Goal: Transaction & Acquisition: Purchase product/service

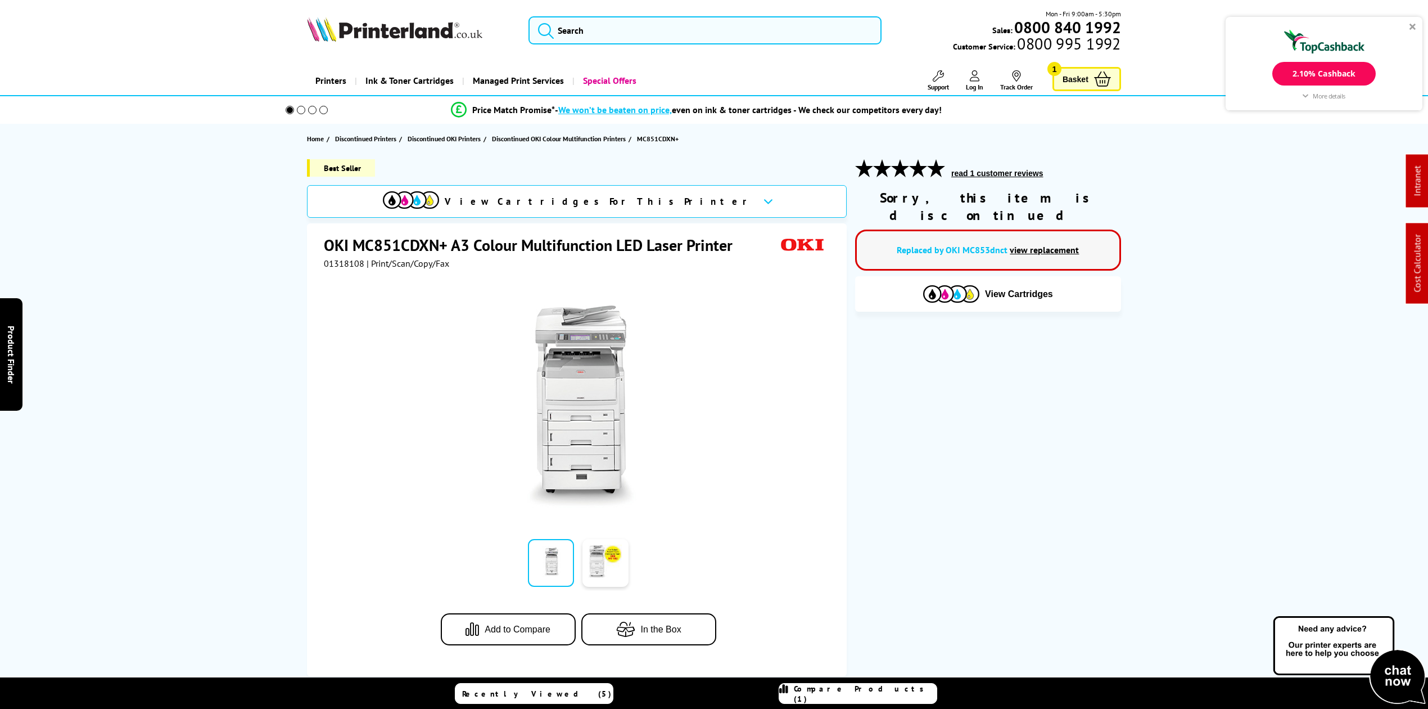
click at [594, 206] on div "View Cartridges For This Printer" at bounding box center [568, 201] width 371 height 20
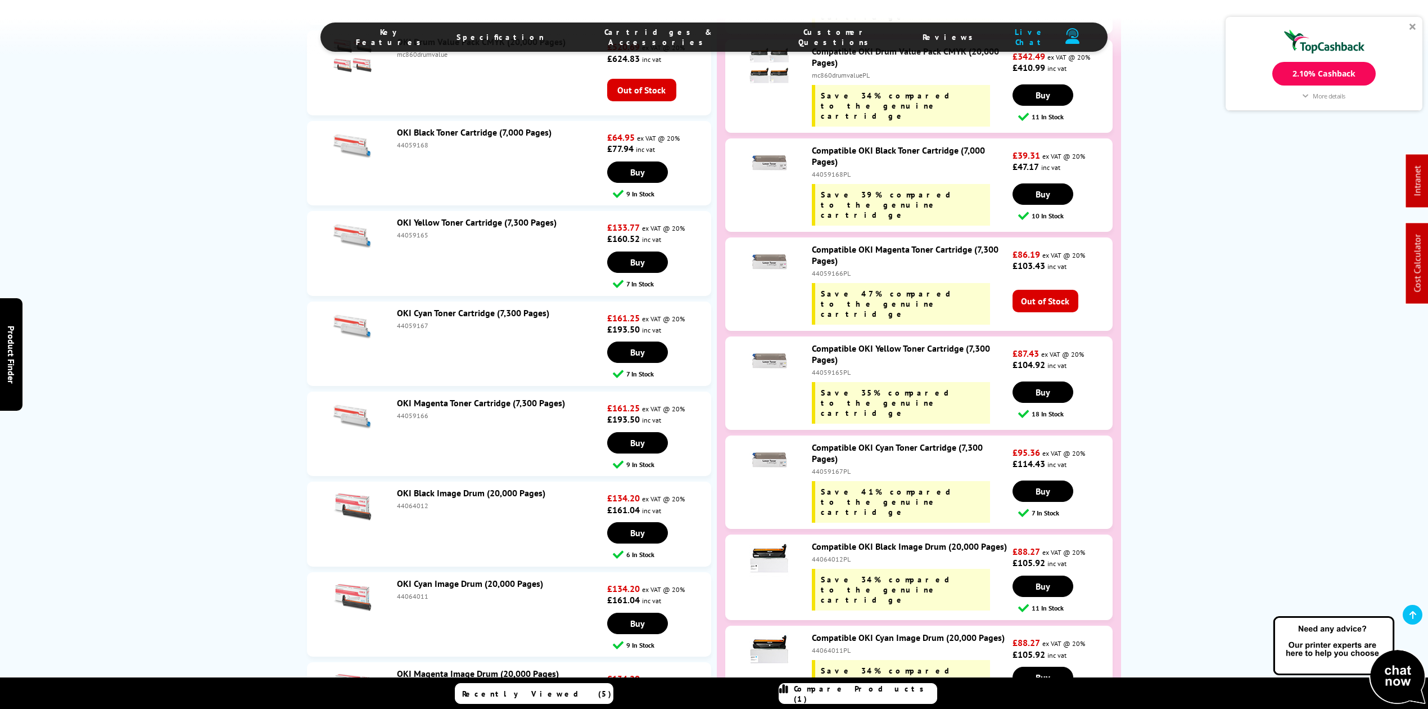
scroll to position [2469, 0]
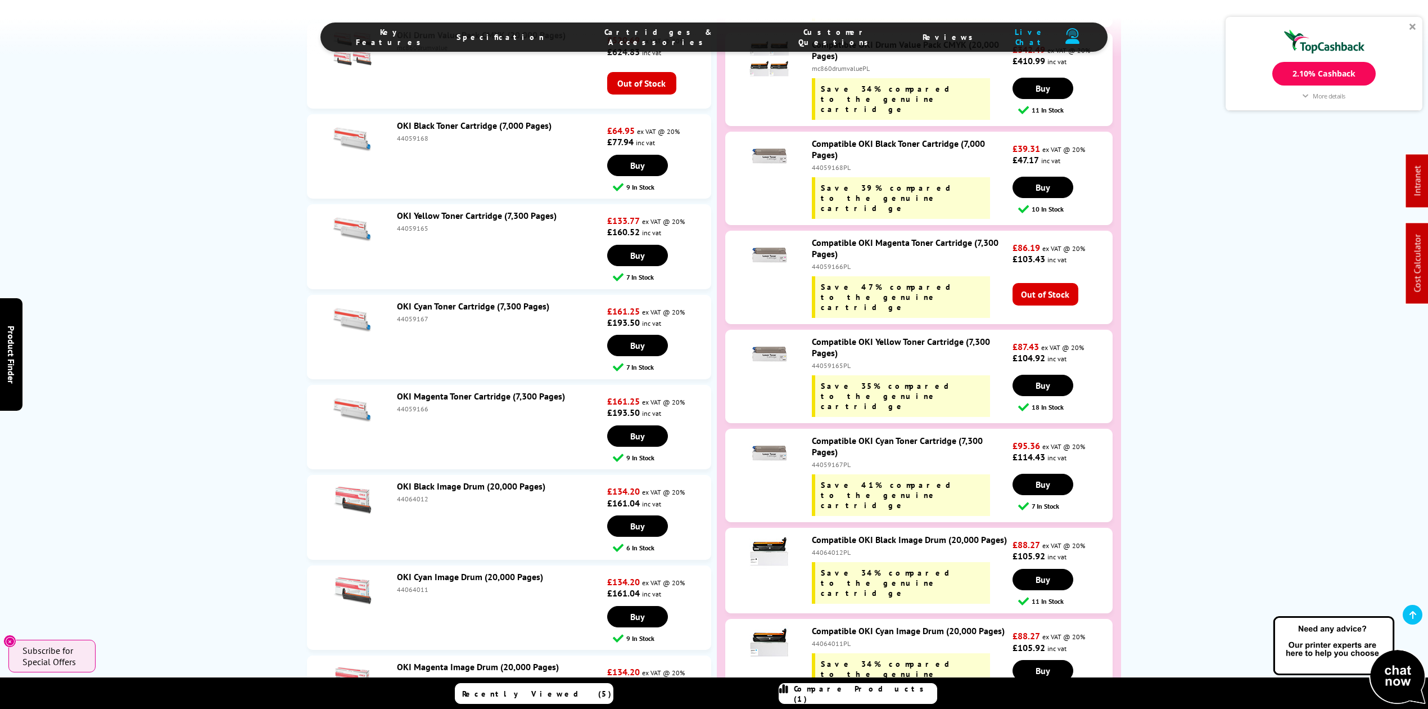
click at [408, 234] on li "OKI Yellow Toner Cartridge (7,300 Pages) 44059165 £133.77 ex VAT @ 20% £160.52 …" at bounding box center [509, 246] width 404 height 84
click at [412, 224] on div "44059165" at bounding box center [501, 228] width 208 height 8
copy div "44059165"
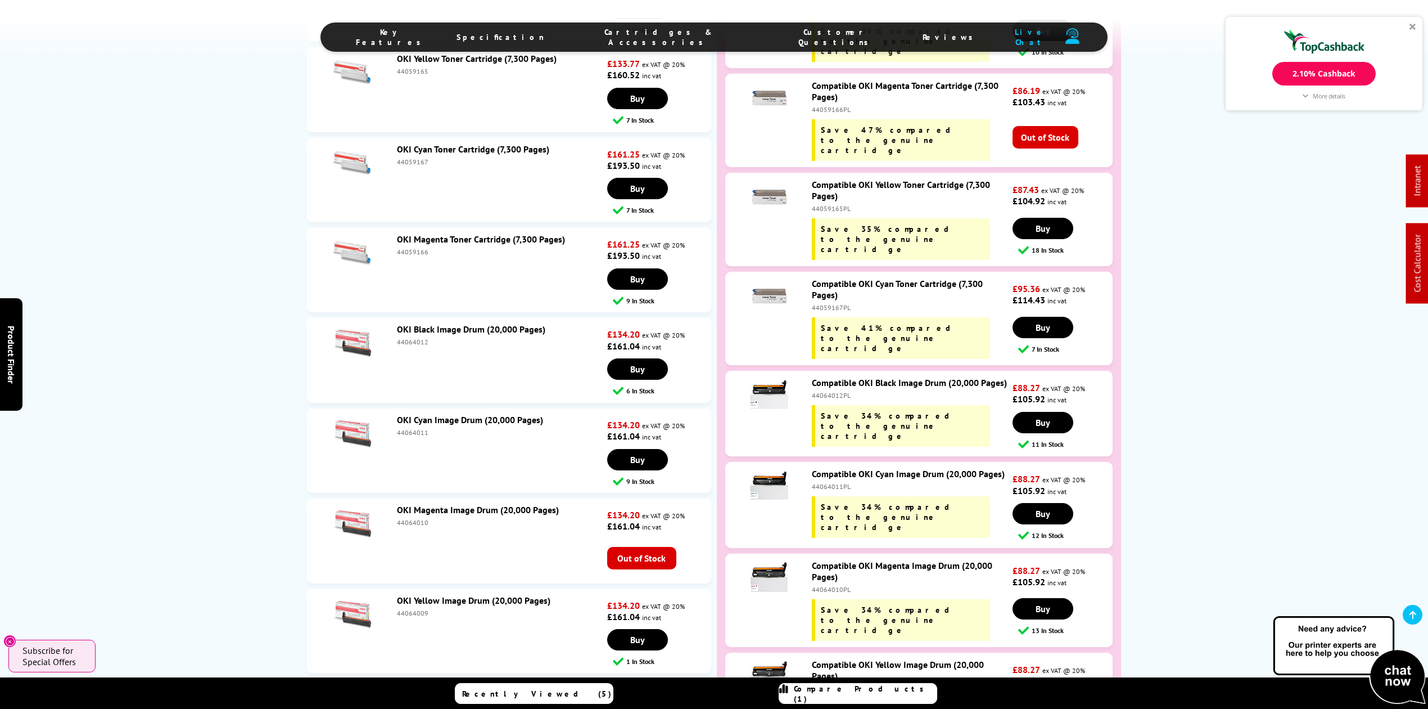
scroll to position [2844, 0]
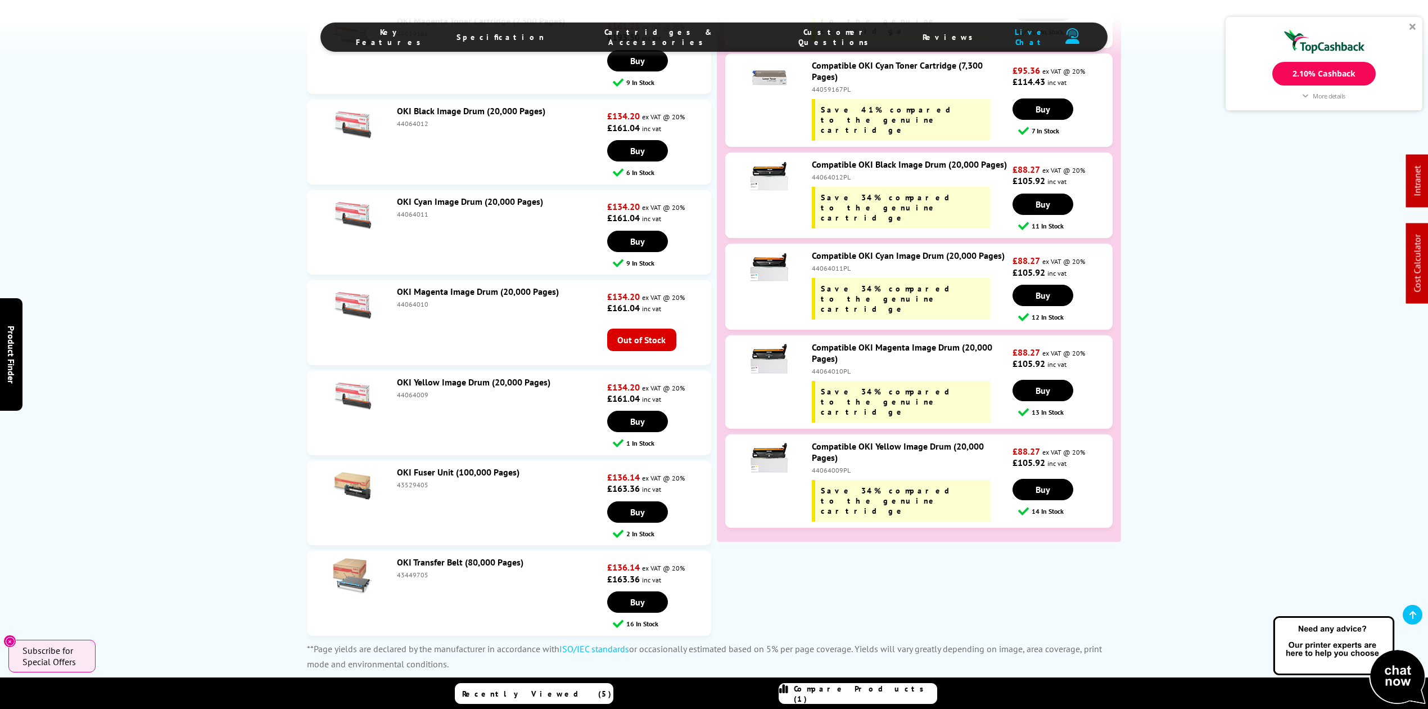
click at [418, 390] on div "44064009" at bounding box center [501, 394] width 208 height 8
copy div "44064009"
click at [1418, 617] on link at bounding box center [1413, 615] width 20 height 20
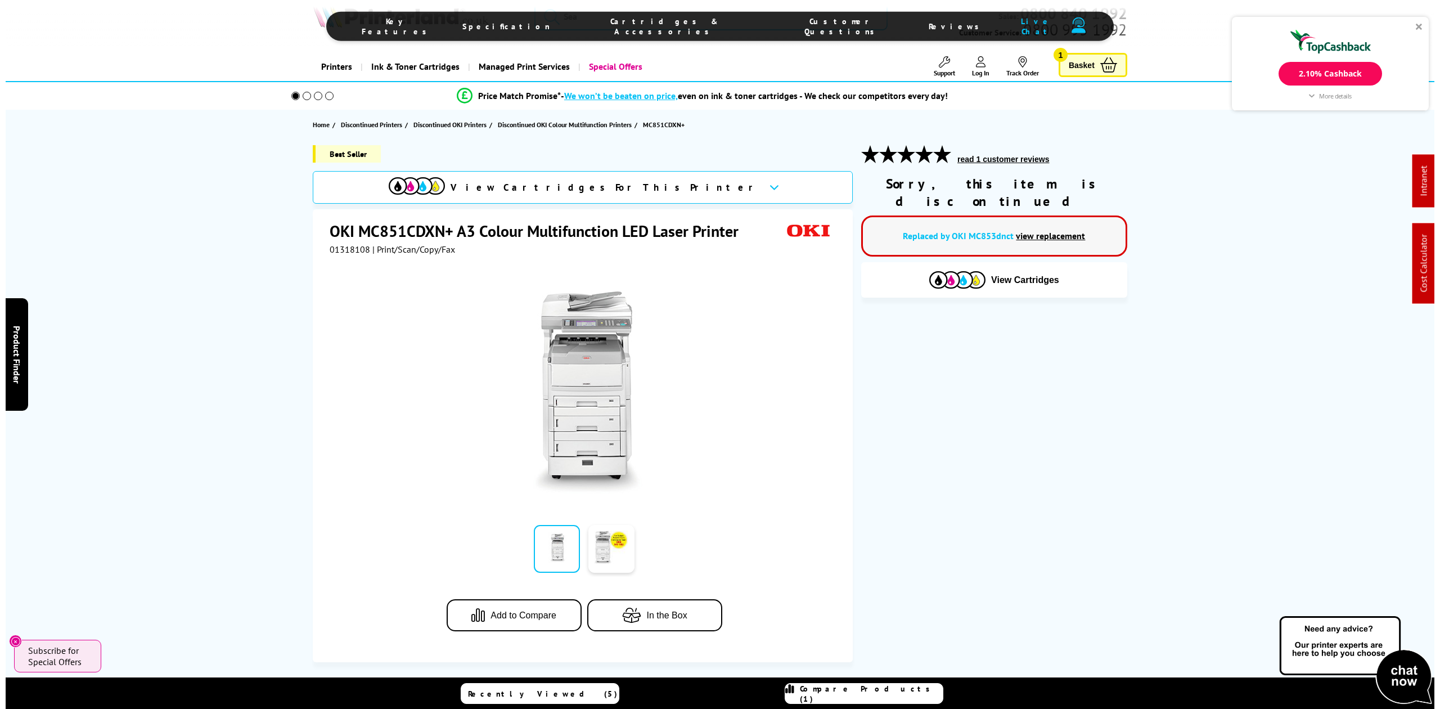
scroll to position [0, 0]
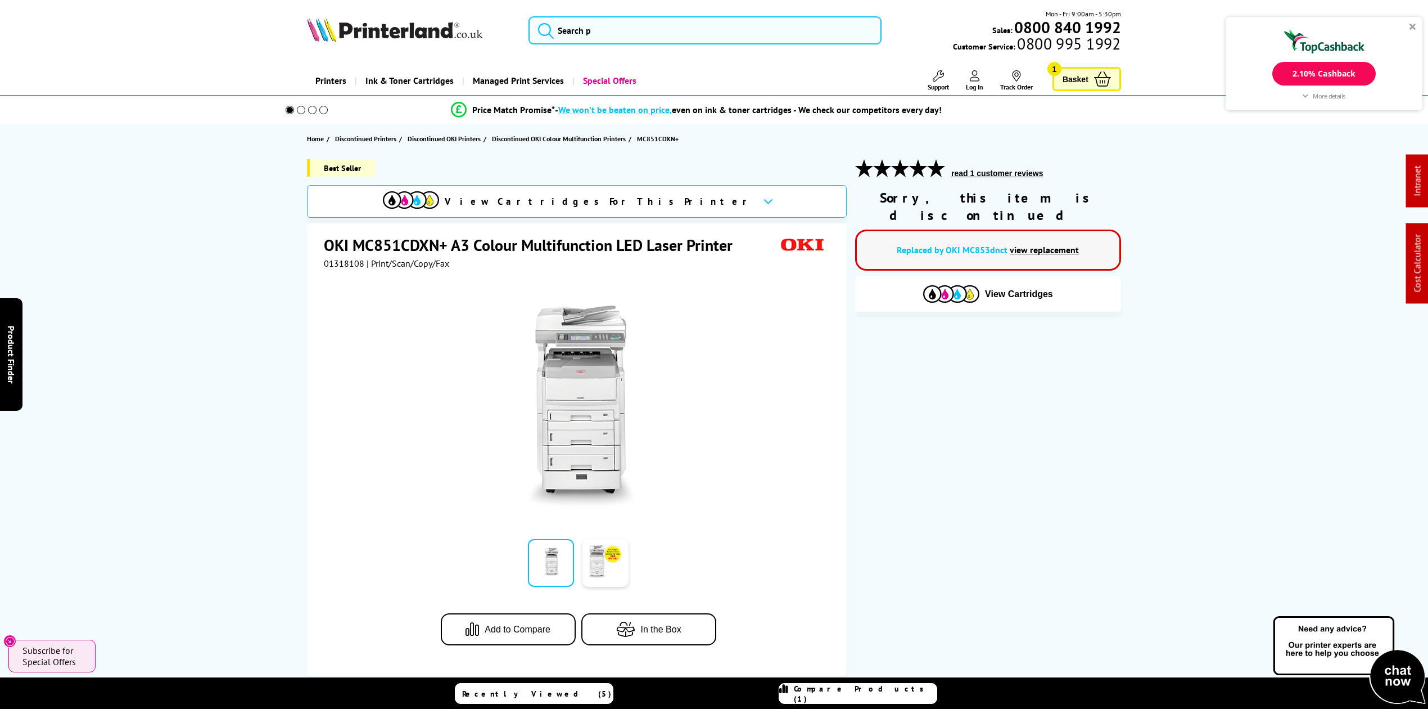
click at [604, 46] on div "Mon - Fri 9:00am - 5:30pm Sales: 0800 840 1992 Customer Service: 0800 995 1992" at bounding box center [714, 32] width 900 height 49
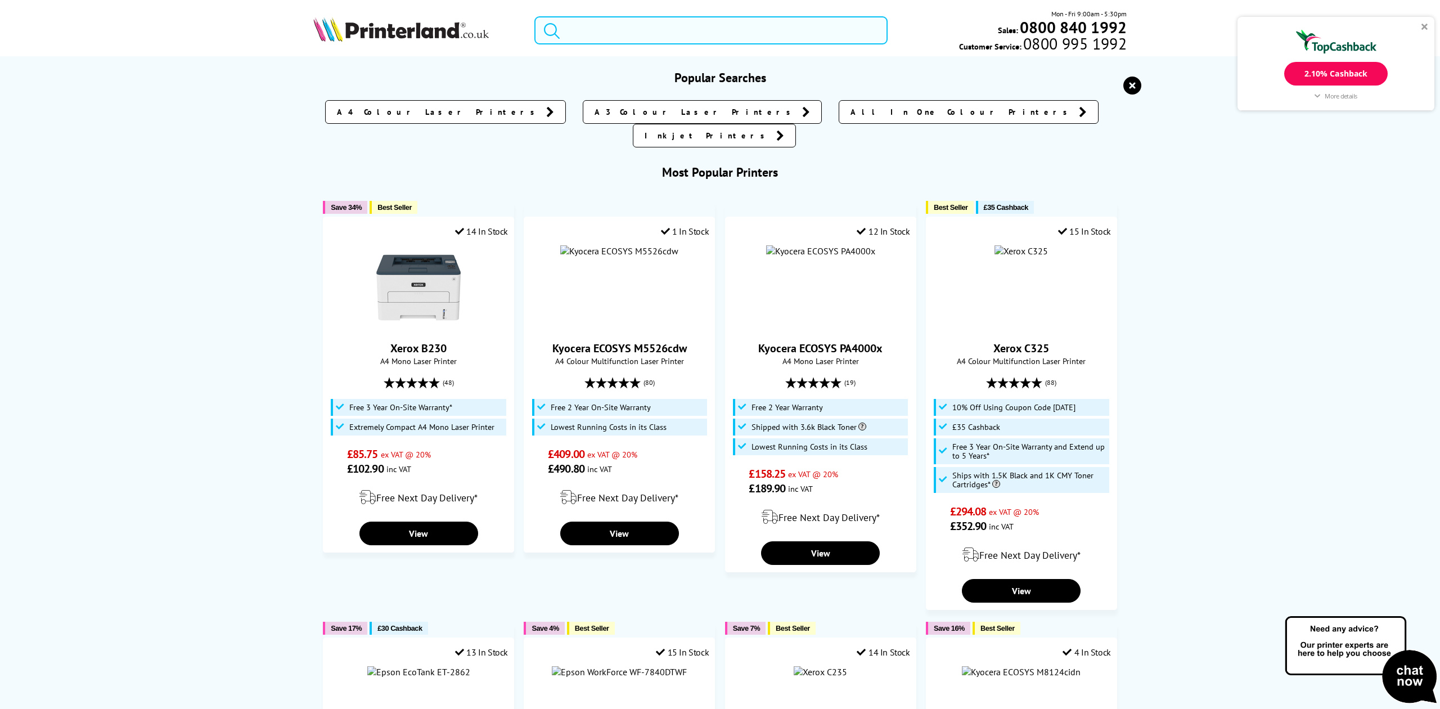
click at [604, 37] on input "search" at bounding box center [710, 30] width 353 height 28
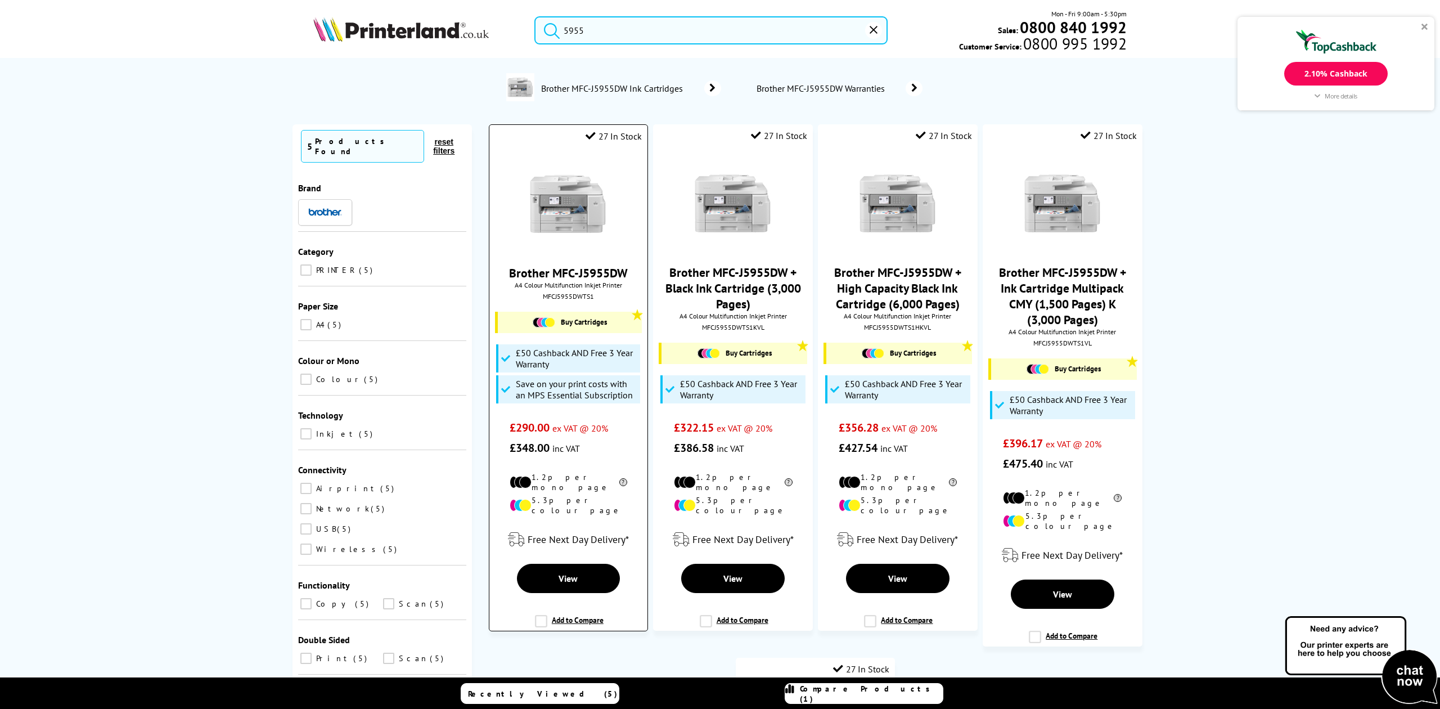
type input "5955"
click at [567, 216] on img at bounding box center [568, 203] width 84 height 84
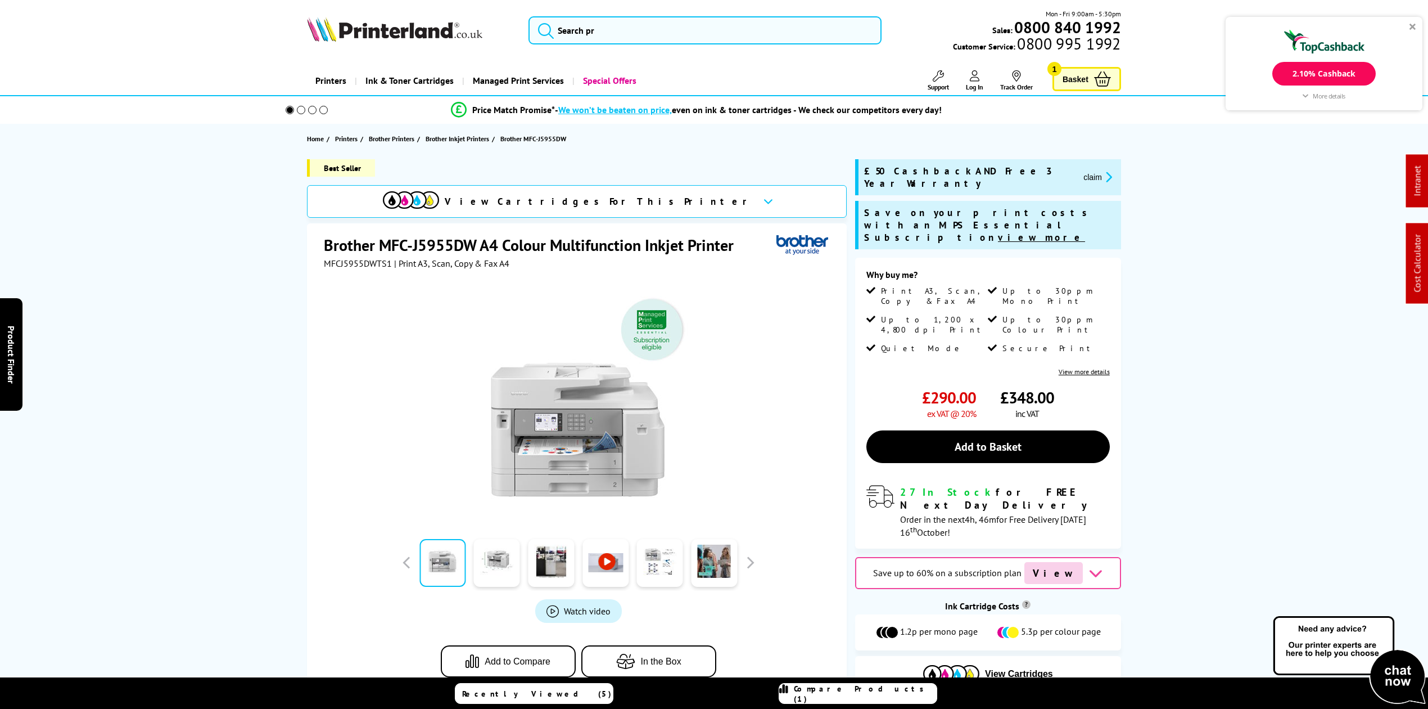
click at [550, 414] on img at bounding box center [578, 401] width 220 height 220
click at [1413, 24] on div at bounding box center [1413, 26] width 7 height 7
